Goal: Manage account settings

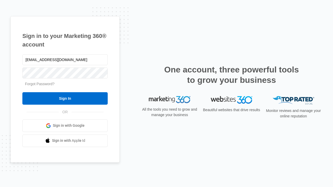
type input "[EMAIL_ADDRESS][DOMAIN_NAME]"
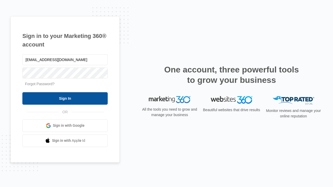
click at [65, 98] on input "Sign In" at bounding box center [64, 98] width 85 height 12
